Goal: Navigation & Orientation: Find specific page/section

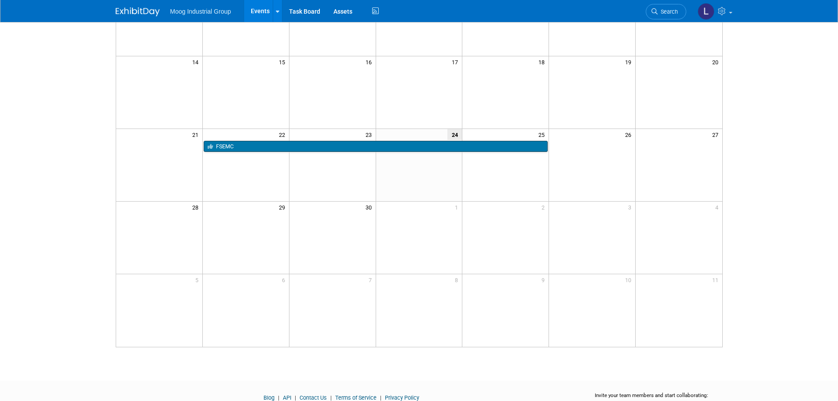
scroll to position [9, 0]
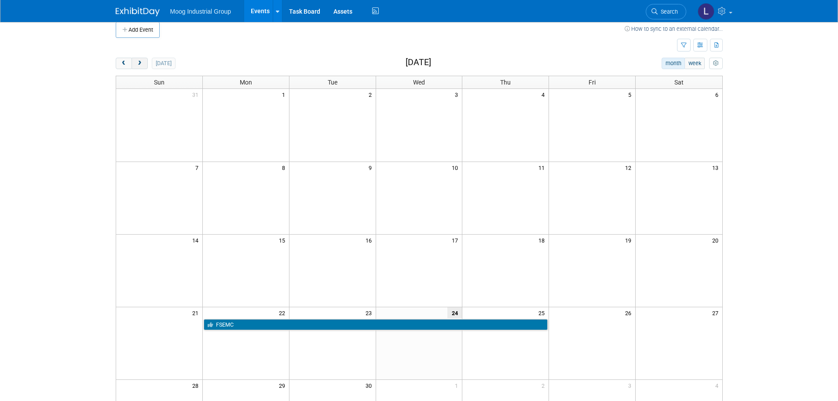
click at [143, 64] on span "next" at bounding box center [139, 64] width 7 height 6
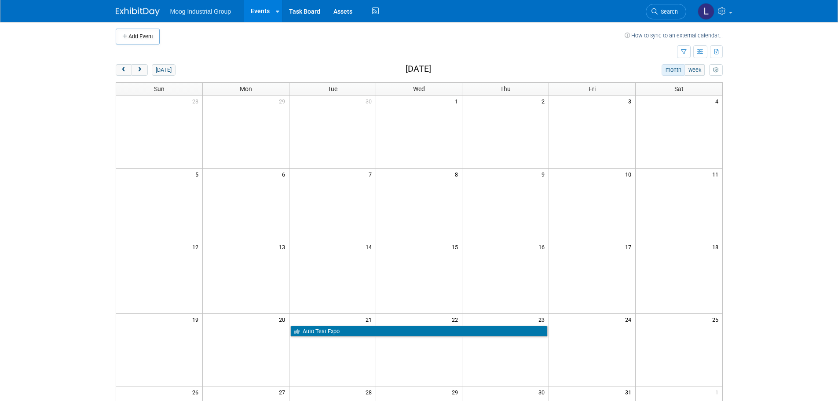
scroll to position [0, 0]
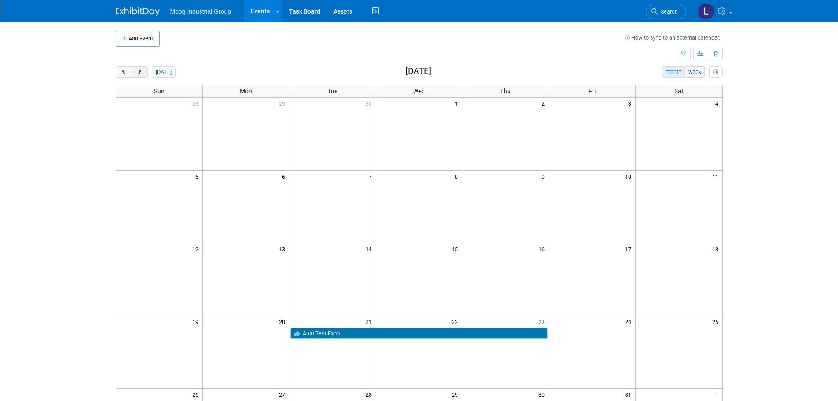
click at [142, 75] on button "next" at bounding box center [140, 71] width 16 height 11
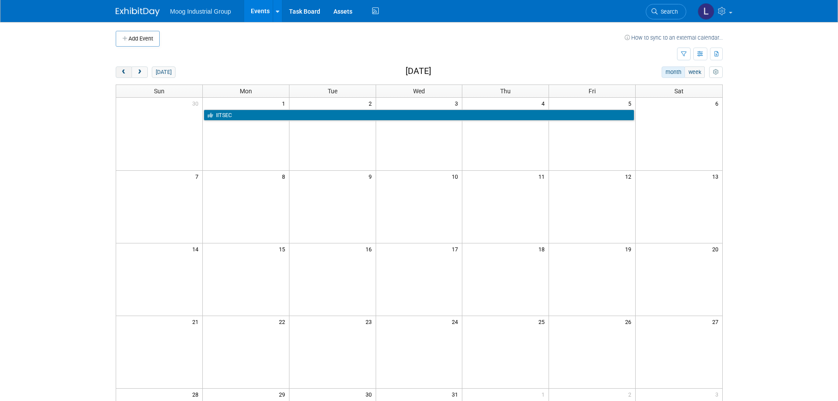
click at [122, 73] on span "prev" at bounding box center [124, 73] width 7 height 6
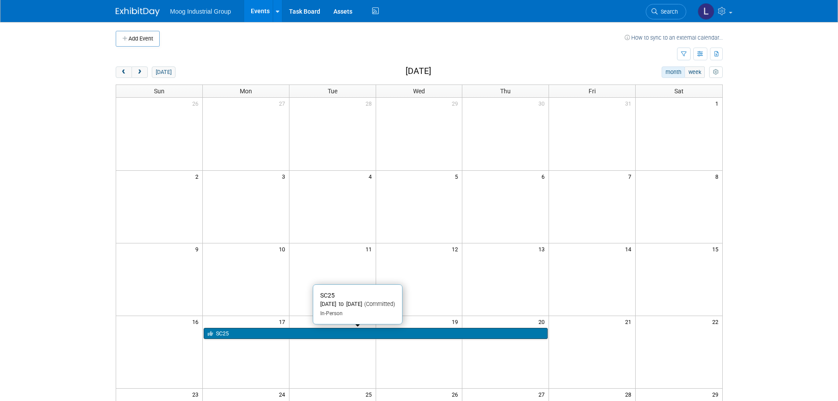
click at [230, 332] on link "SC25" at bounding box center [376, 333] width 344 height 11
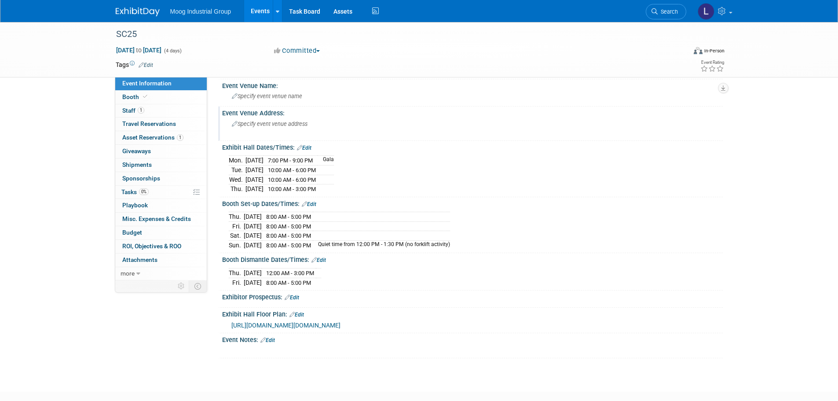
scroll to position [44, 0]
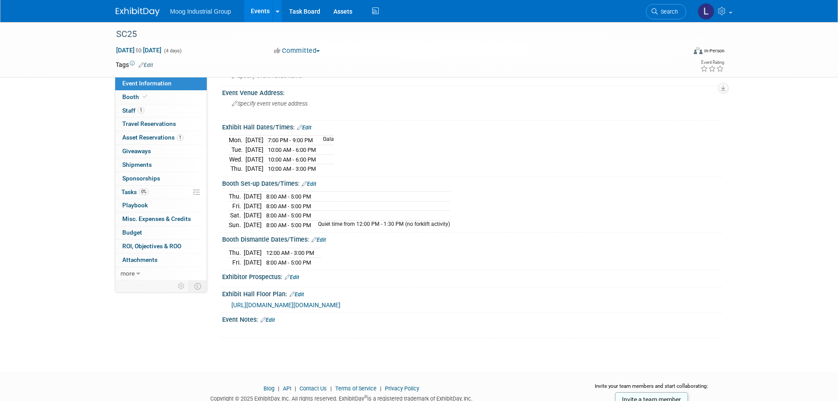
click at [329, 301] on span "https://hallerickson.ungerboeck.com/prod/app85.cshtml?aat=553557715464455869786…" at bounding box center [285, 304] width 109 height 7
